Goal: Task Accomplishment & Management: Use online tool/utility

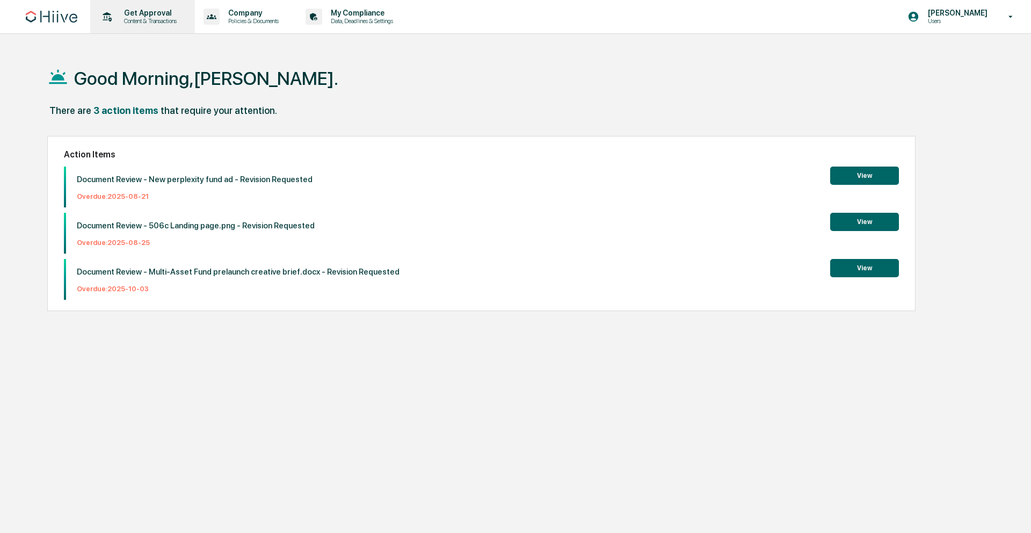
click at [134, 2] on div "Get Approval Content & Transactions" at bounding box center [142, 16] width 94 height 33
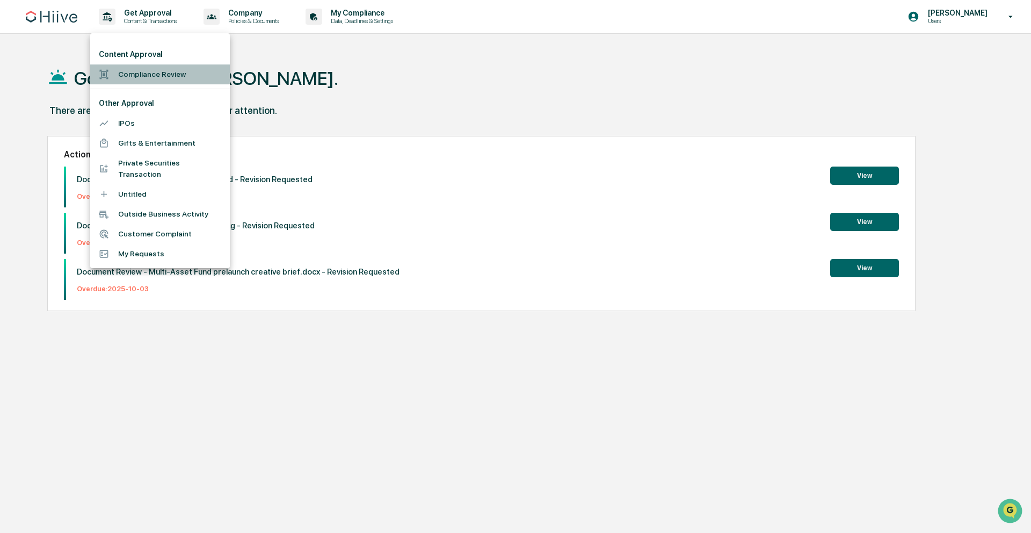
click at [156, 72] on li "Compliance Review" at bounding box center [160, 74] width 140 height 20
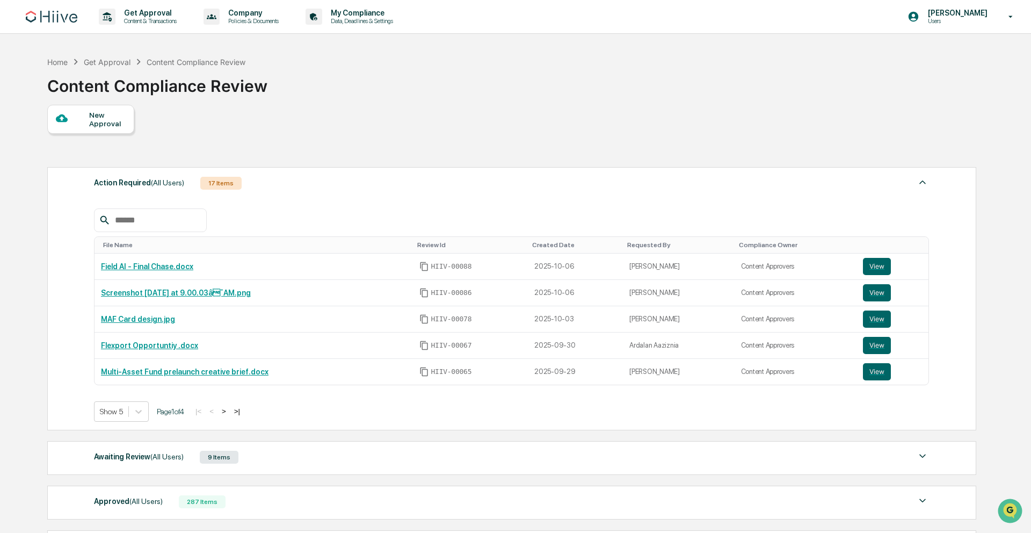
scroll to position [129, 0]
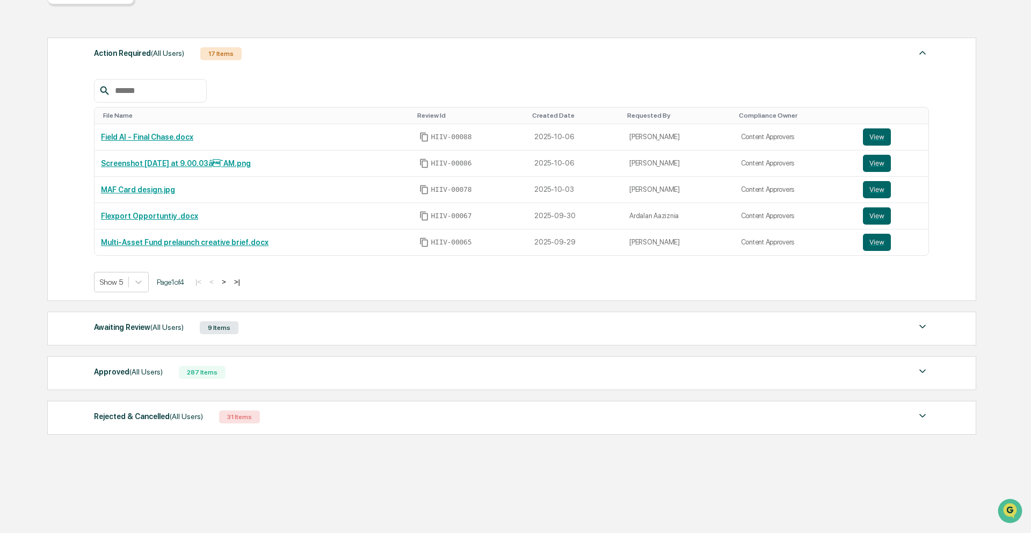
click at [229, 282] on button ">" at bounding box center [224, 281] width 11 height 9
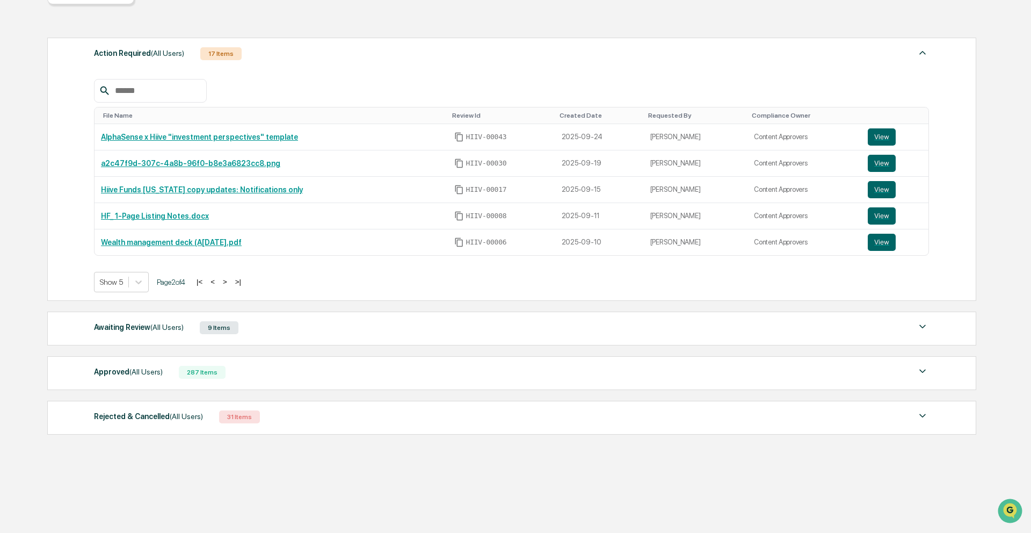
click at [283, 326] on div "Awaiting Review (All Users) 9 Items" at bounding box center [511, 327] width 835 height 15
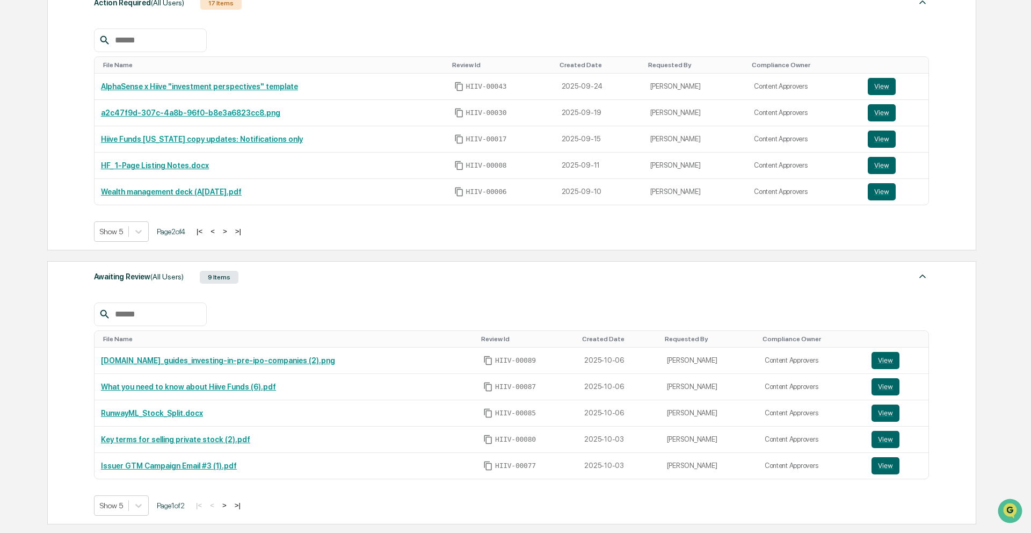
scroll to position [248, 0]
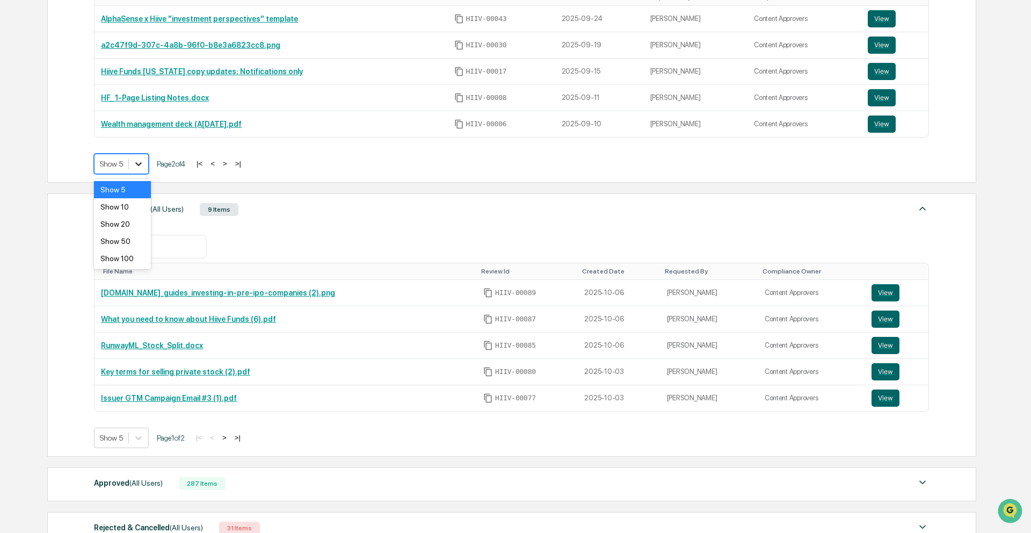
click at [136, 159] on icon at bounding box center [138, 163] width 11 height 11
click at [128, 224] on div "Show 20" at bounding box center [122, 223] width 57 height 17
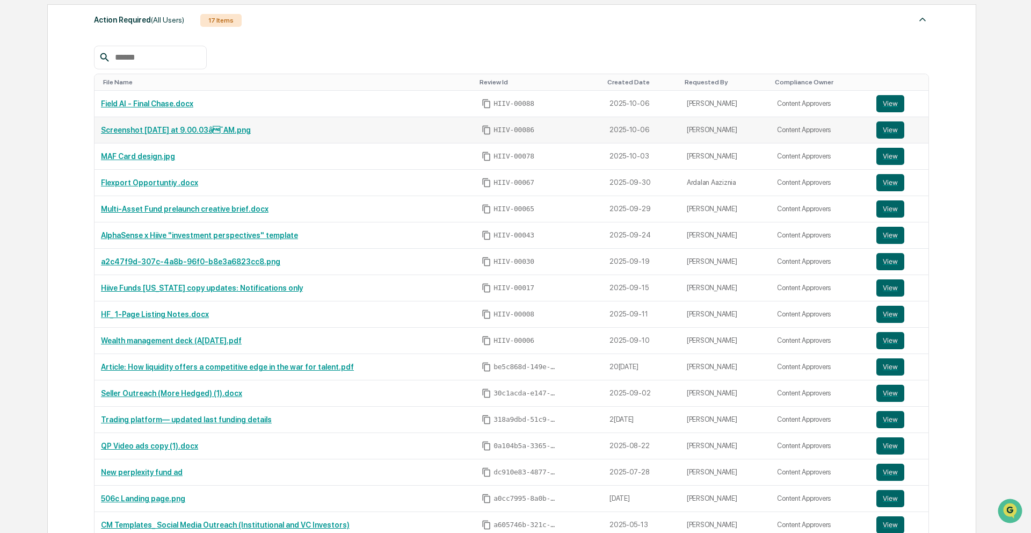
scroll to position [154, 0]
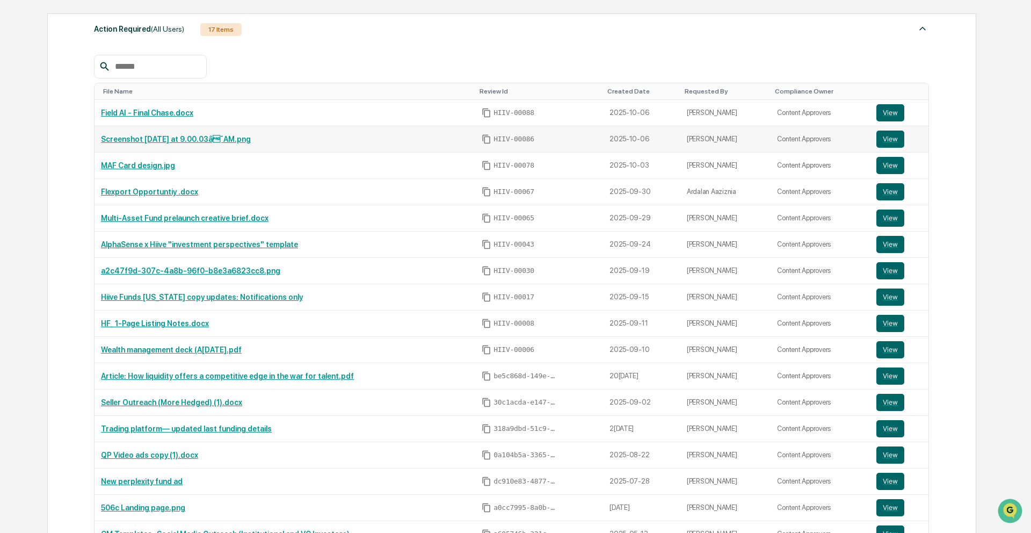
click at [247, 141] on link "Screenshot [DATE] at 9.00.03â¯AM.png" at bounding box center [176, 139] width 150 height 9
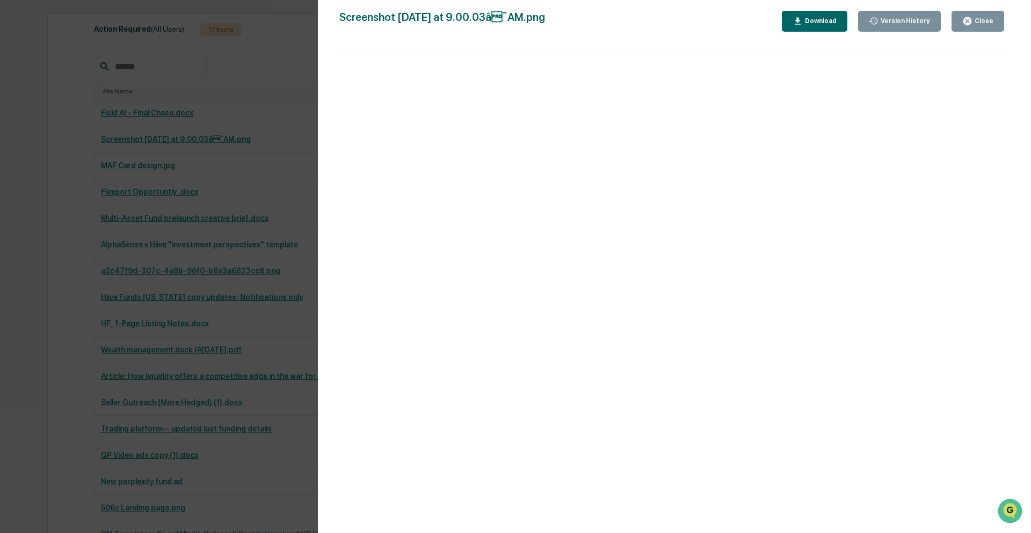
click at [274, 136] on div "Version History 1[DATE]4:44 PM[PERSON_NAME] 1[DATE]4:02 PM[PERSON_NAME] Screens…" at bounding box center [515, 266] width 1031 height 533
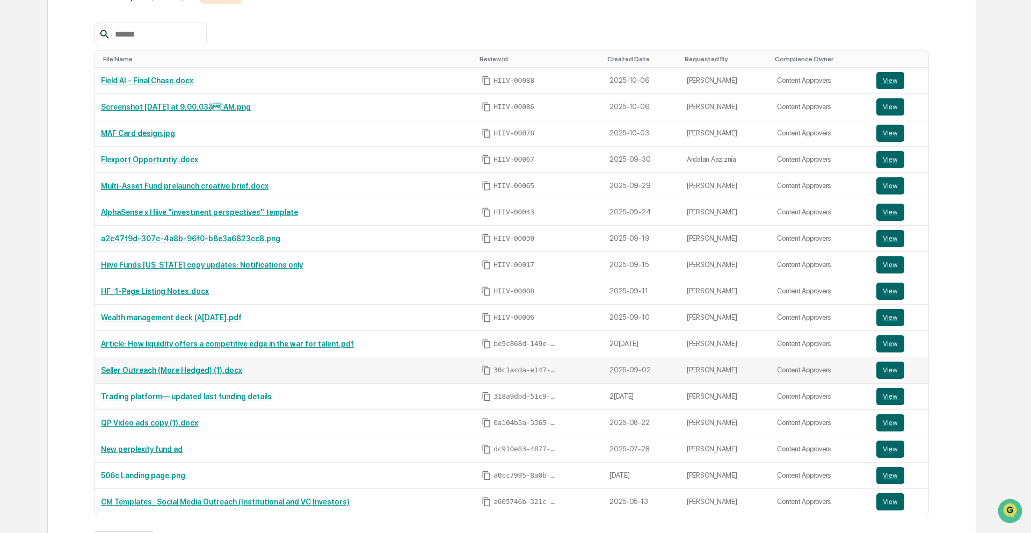
scroll to position [193, 0]
